Goal: Task Accomplishment & Management: Manage account settings

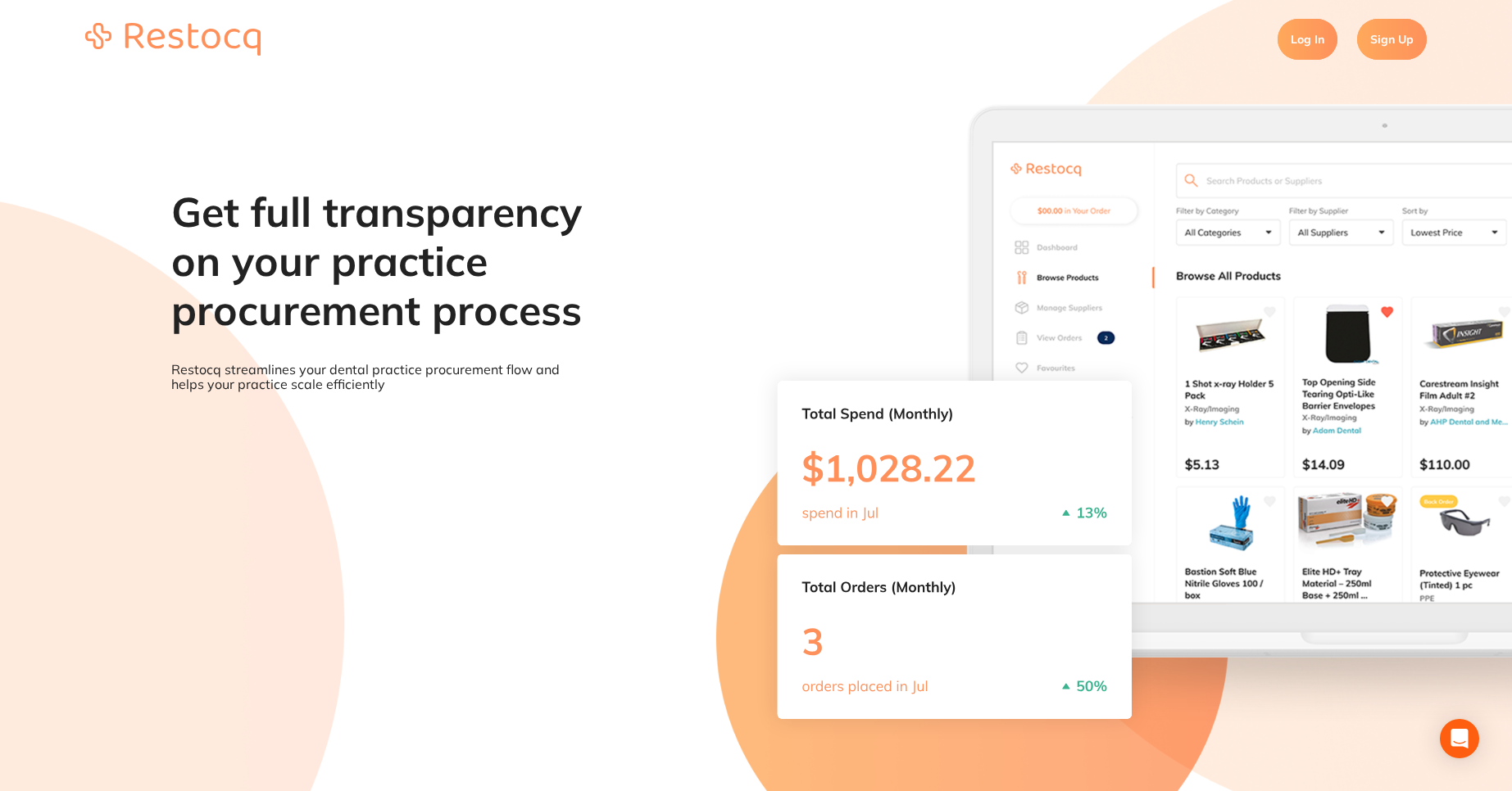
click at [1302, 49] on link "Log In" at bounding box center [1308, 39] width 60 height 41
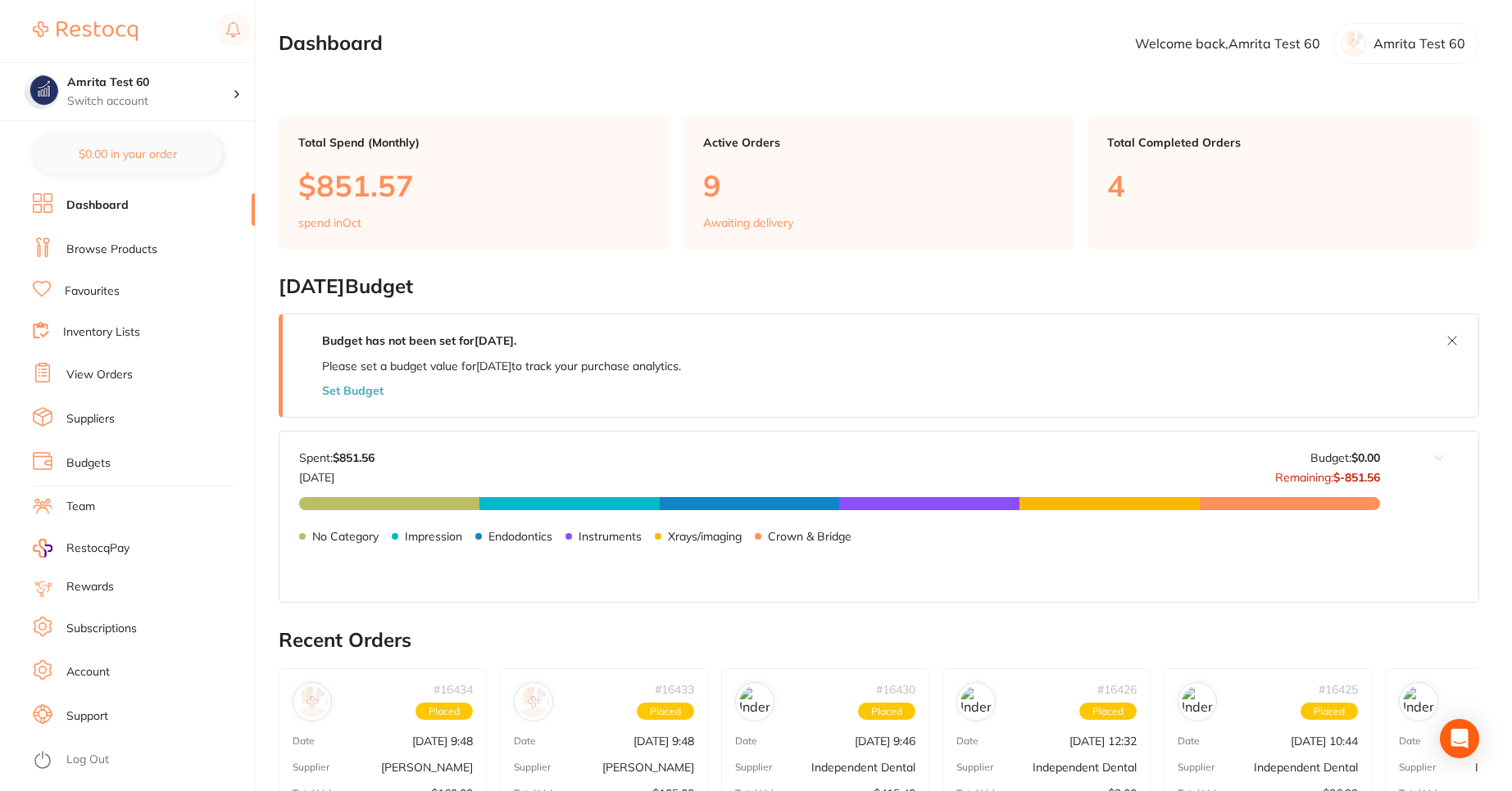
click at [113, 463] on li "Budgets" at bounding box center [144, 463] width 222 height 24
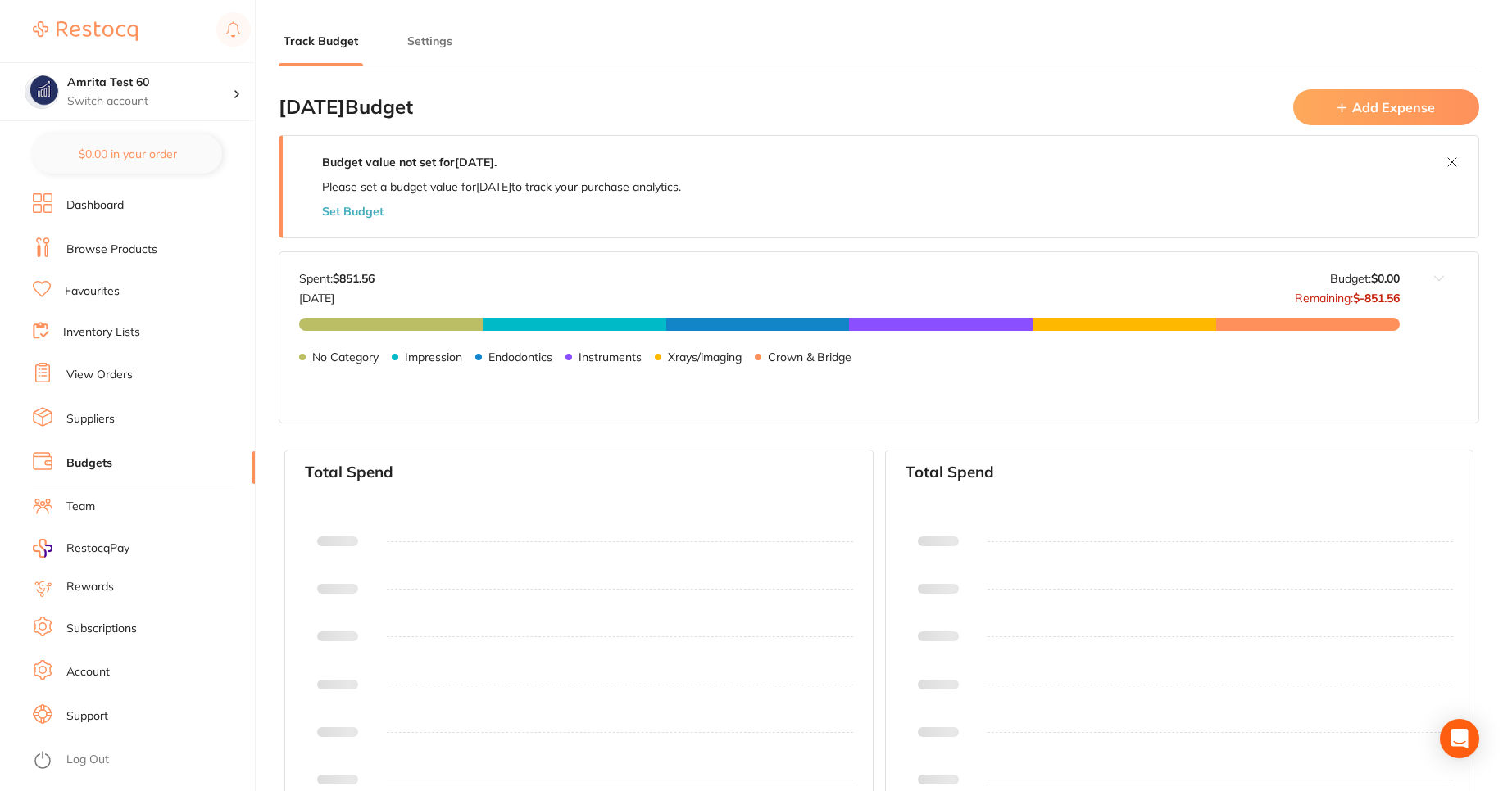
type input "0.0"
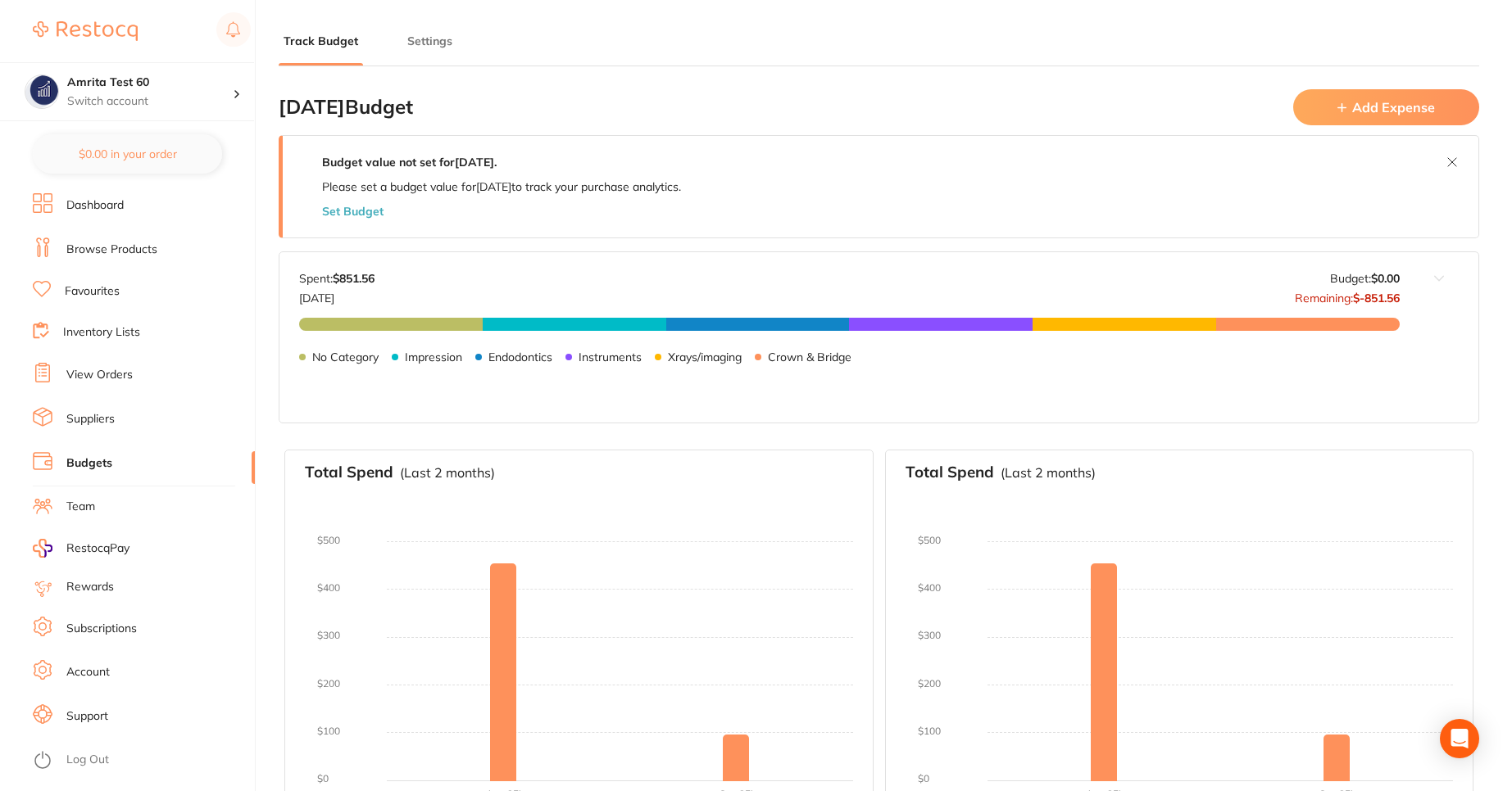
scroll to position [316, 0]
